Goal: Task Accomplishment & Management: Use online tool/utility

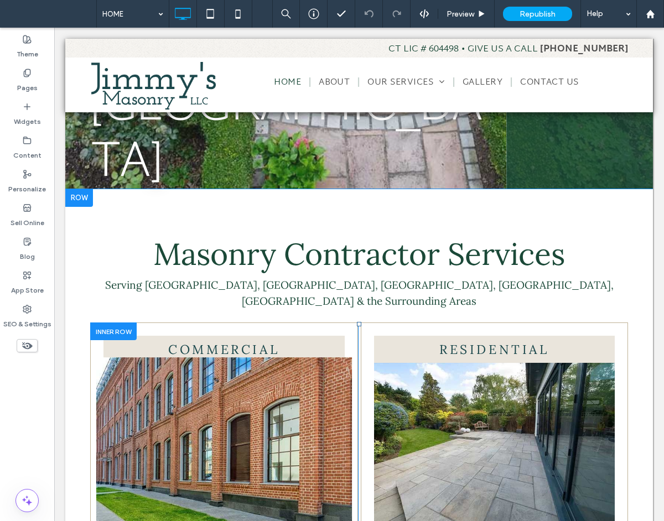
scroll to position [349, 0]
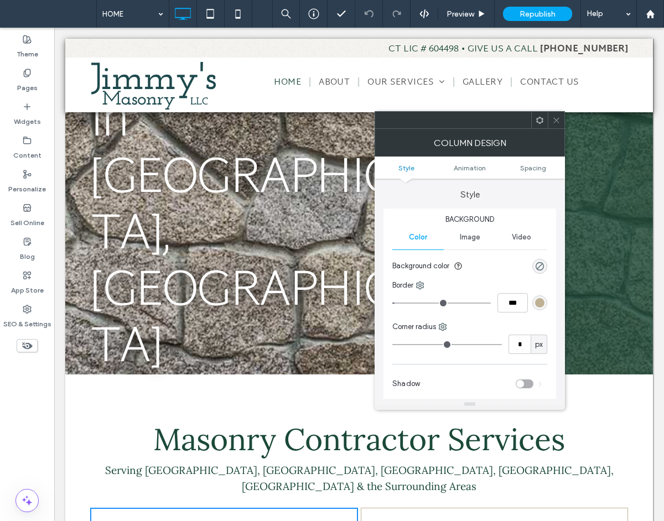
drag, startPoint x: 554, startPoint y: 122, endPoint x: 292, endPoint y: 186, distance: 269.7
click at [554, 122] on icon at bounding box center [556, 120] width 8 height 8
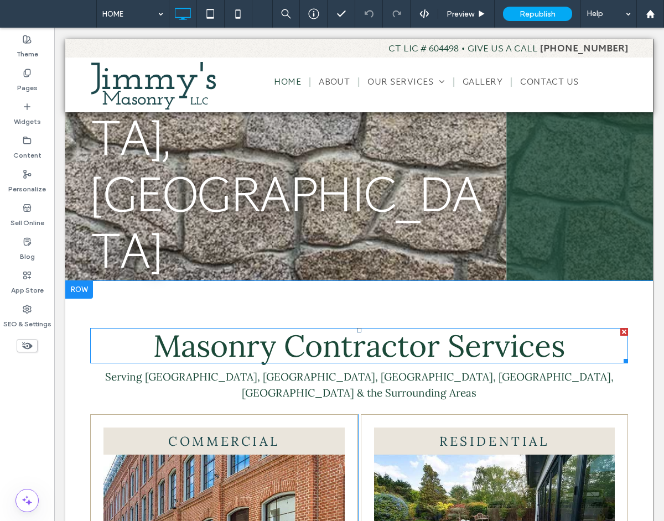
scroll to position [464, 0]
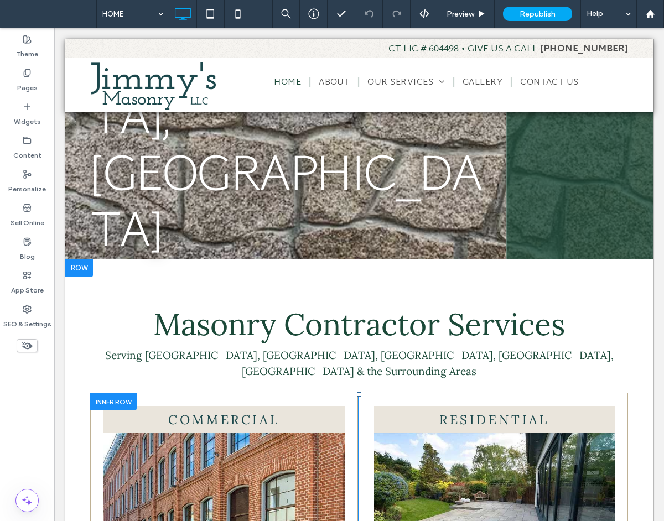
click at [134, 393] on div at bounding box center [113, 401] width 46 height 17
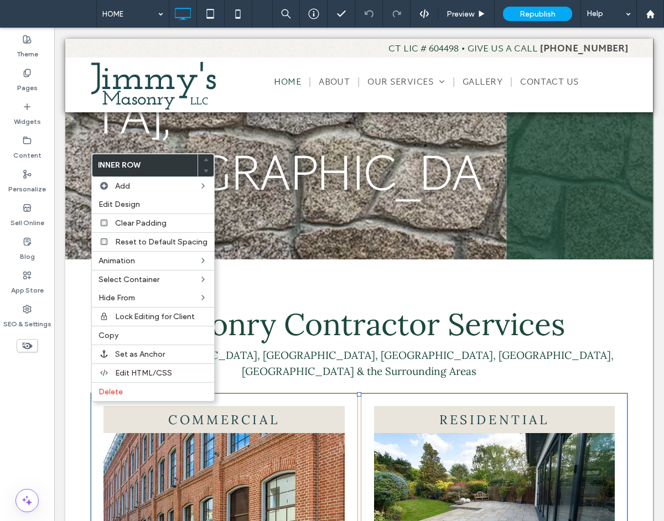
click at [234, 393] on div "COMMERCIAL LEARN MORE Click To Paste" at bounding box center [224, 518] width 268 height 251
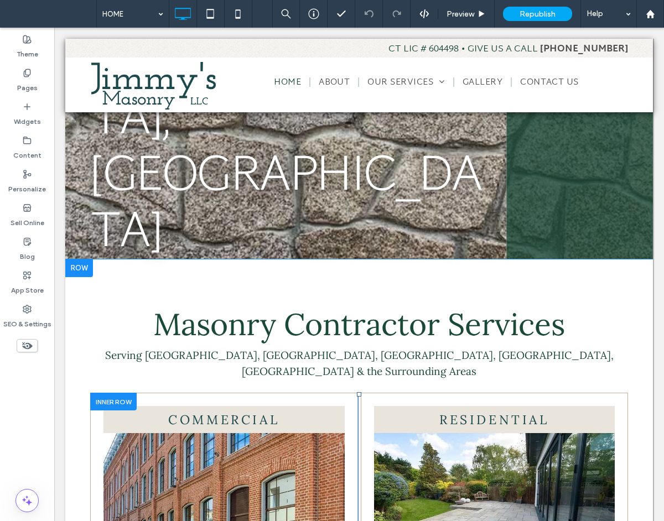
click at [289, 393] on div "COMMERCIAL LEARN MORE Click To Paste" at bounding box center [224, 518] width 268 height 251
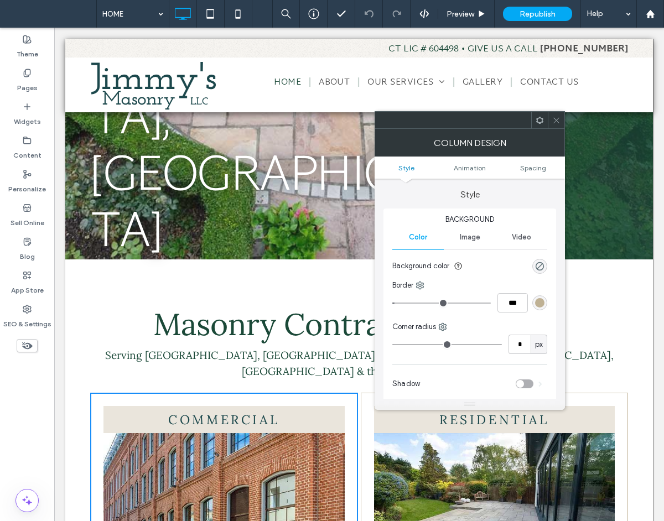
scroll to position [259, 0]
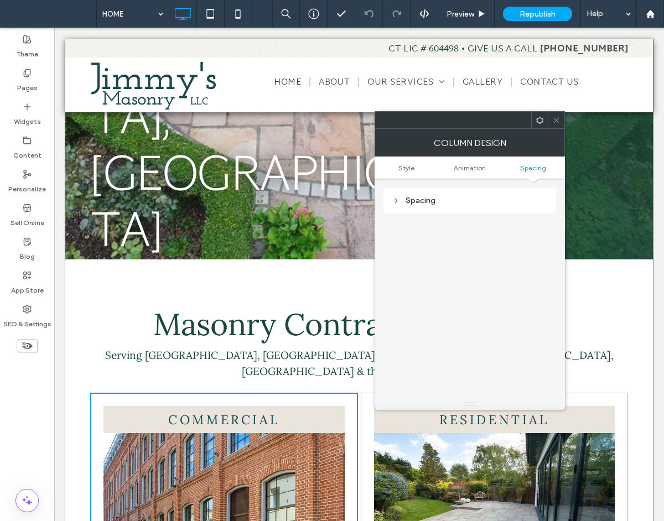
click at [541, 126] on span at bounding box center [539, 120] width 8 height 17
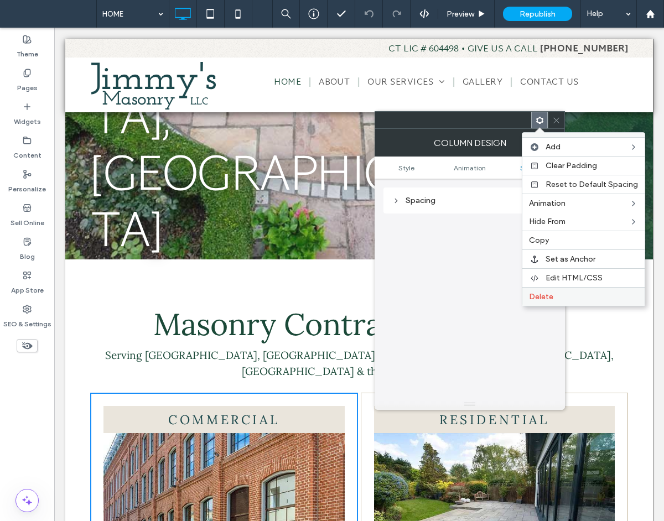
click at [548, 291] on div "Delete" at bounding box center [583, 296] width 122 height 19
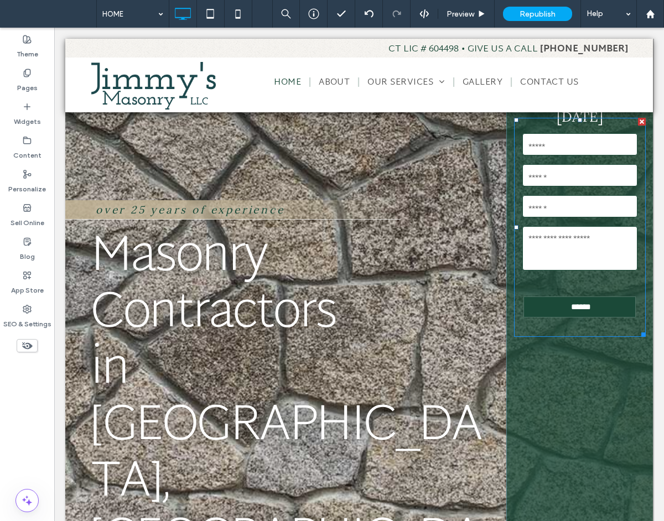
scroll to position [0, 0]
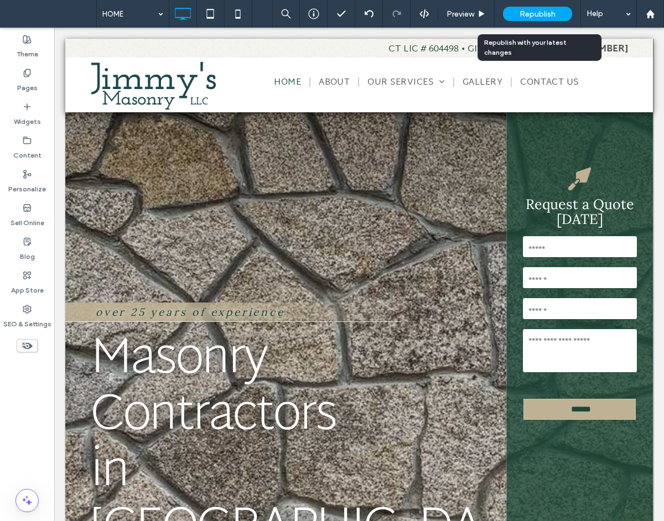
click at [523, 18] on span "Republish" at bounding box center [537, 13] width 36 height 9
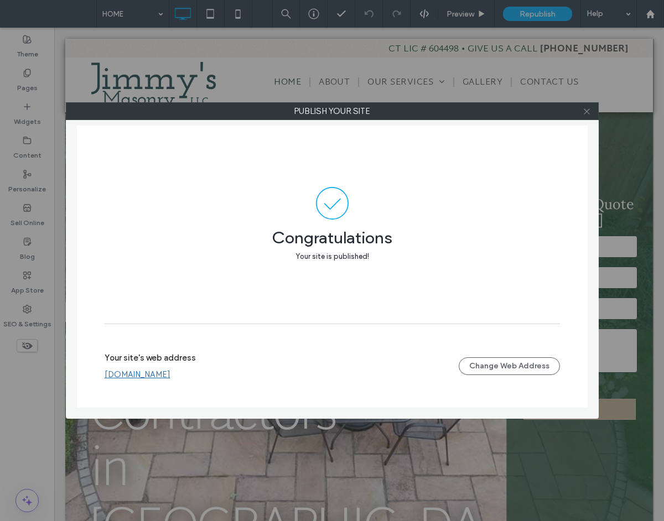
click at [586, 110] on icon at bounding box center [586, 111] width 8 height 8
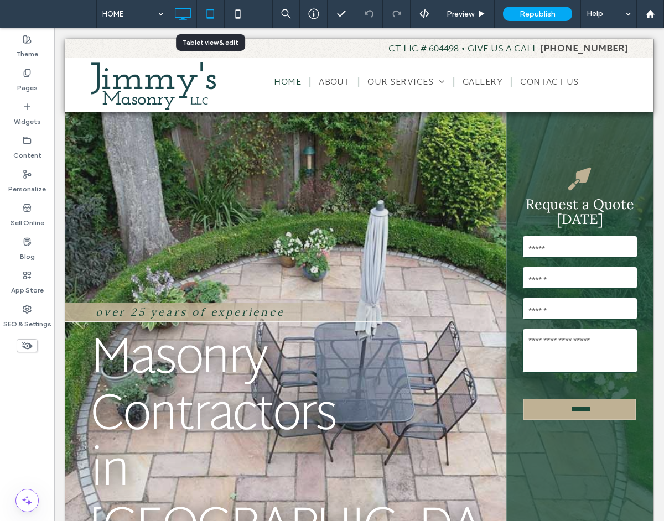
click at [222, 7] on div at bounding box center [210, 14] width 27 height 22
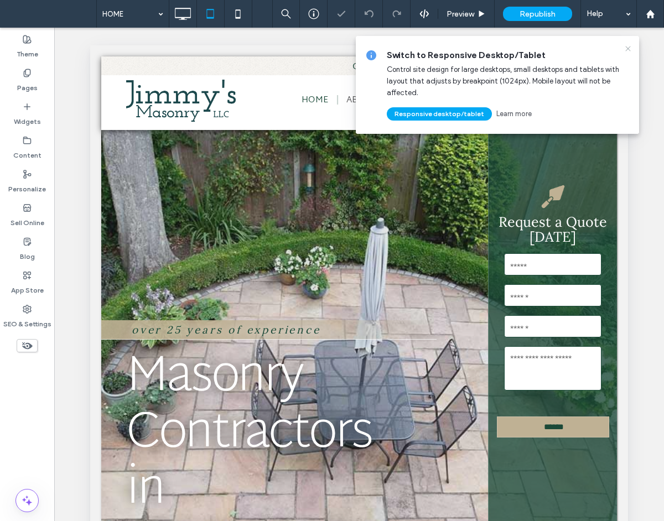
click at [629, 49] on icon at bounding box center [627, 48] width 9 height 9
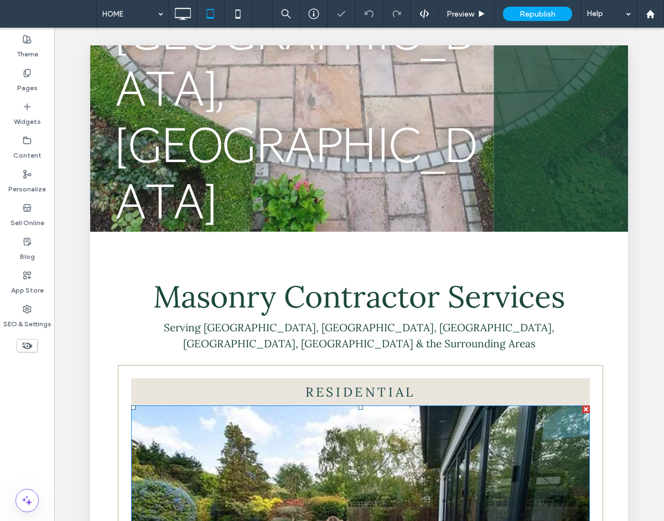
scroll to position [354, 0]
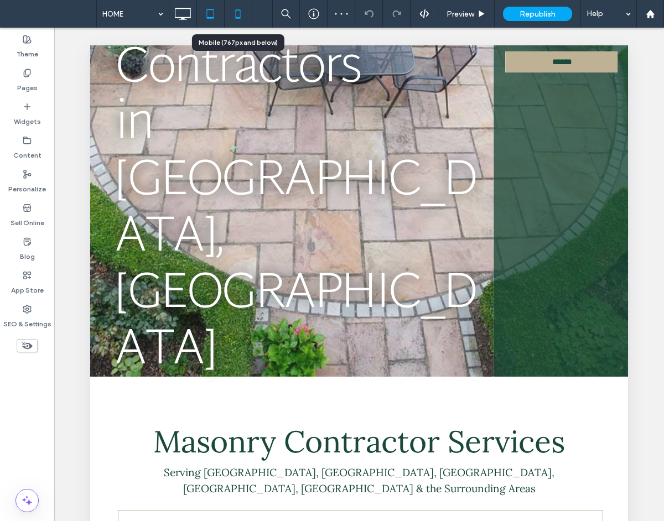
click at [243, 15] on icon at bounding box center [238, 14] width 22 height 22
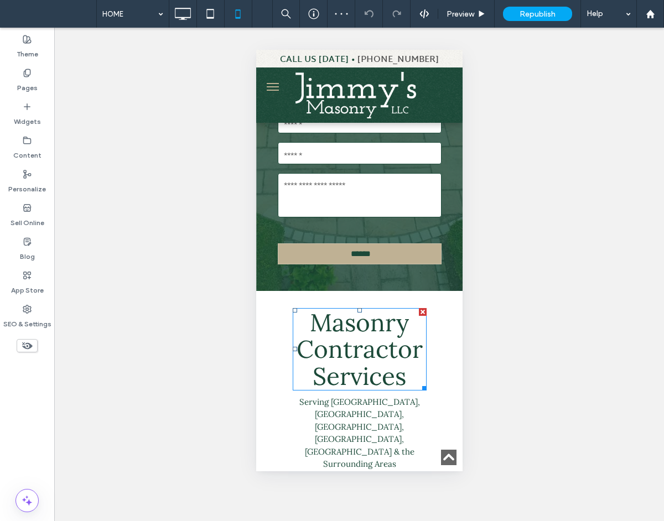
scroll to position [0, 0]
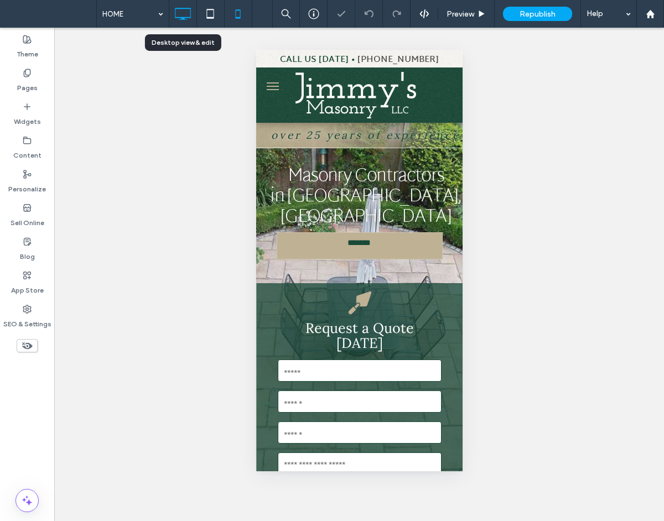
click at [192, 13] on icon at bounding box center [182, 14] width 22 height 22
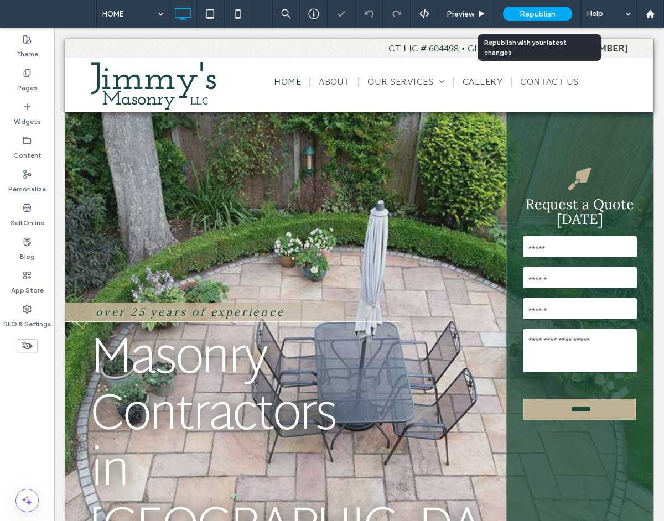
click at [555, 11] on div "Republish" at bounding box center [537, 14] width 69 height 14
